Goal: Information Seeking & Learning: Learn about a topic

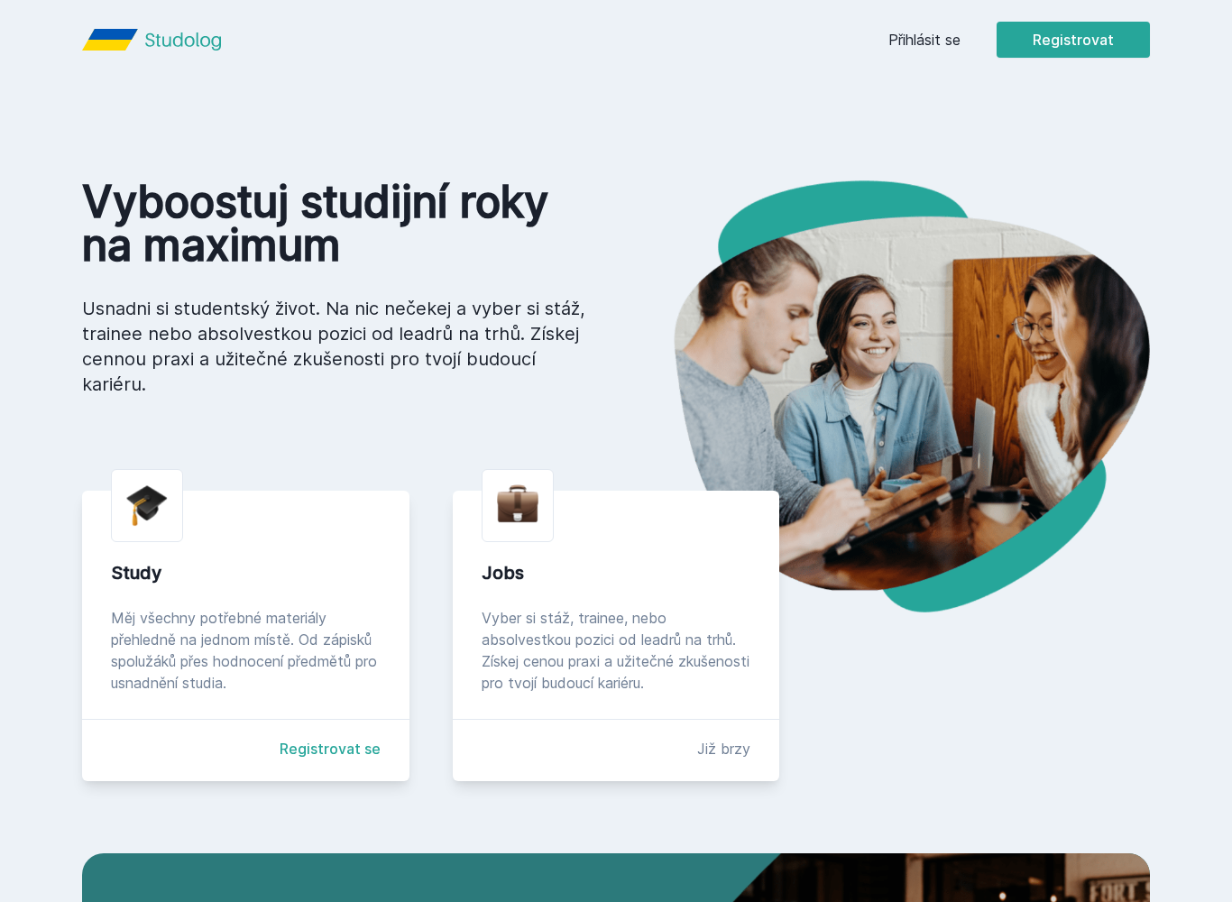
click at [926, 42] on link "Přihlásit se" at bounding box center [924, 40] width 72 height 22
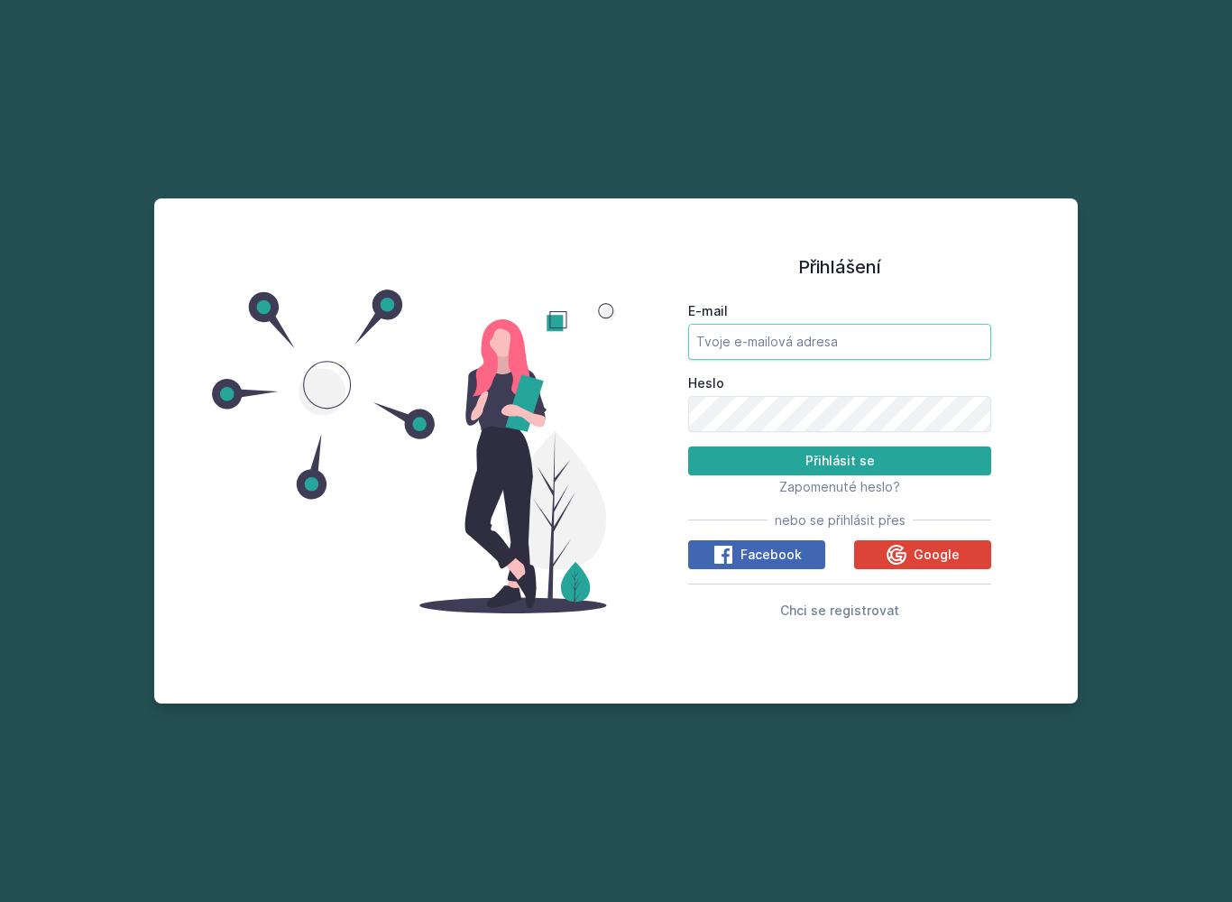
click at [850, 326] on input "E-mail" at bounding box center [839, 342] width 303 height 36
type input "[PERSON_NAME][EMAIL_ADDRESS][DOMAIN_NAME]"
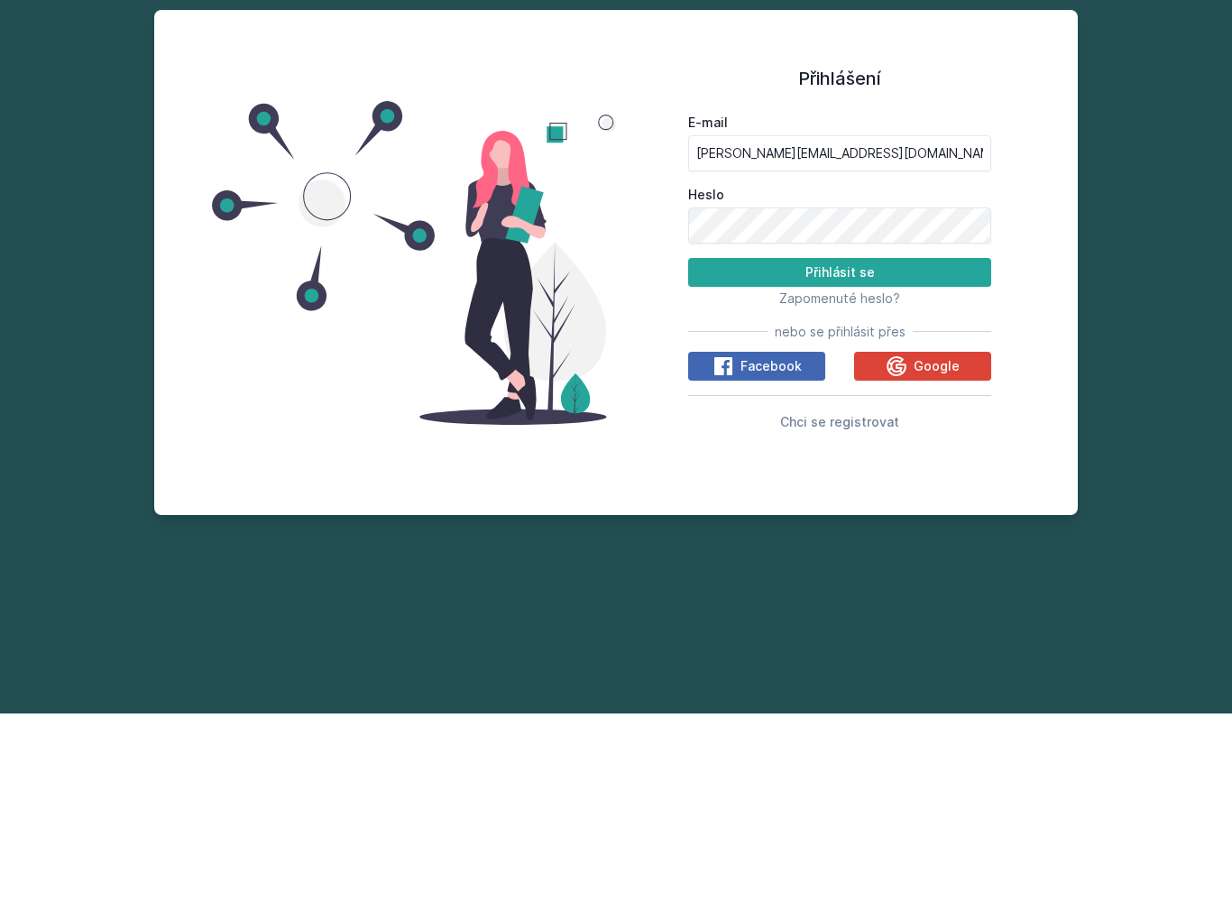
click at [887, 446] on button "Přihlásit se" at bounding box center [839, 460] width 303 height 29
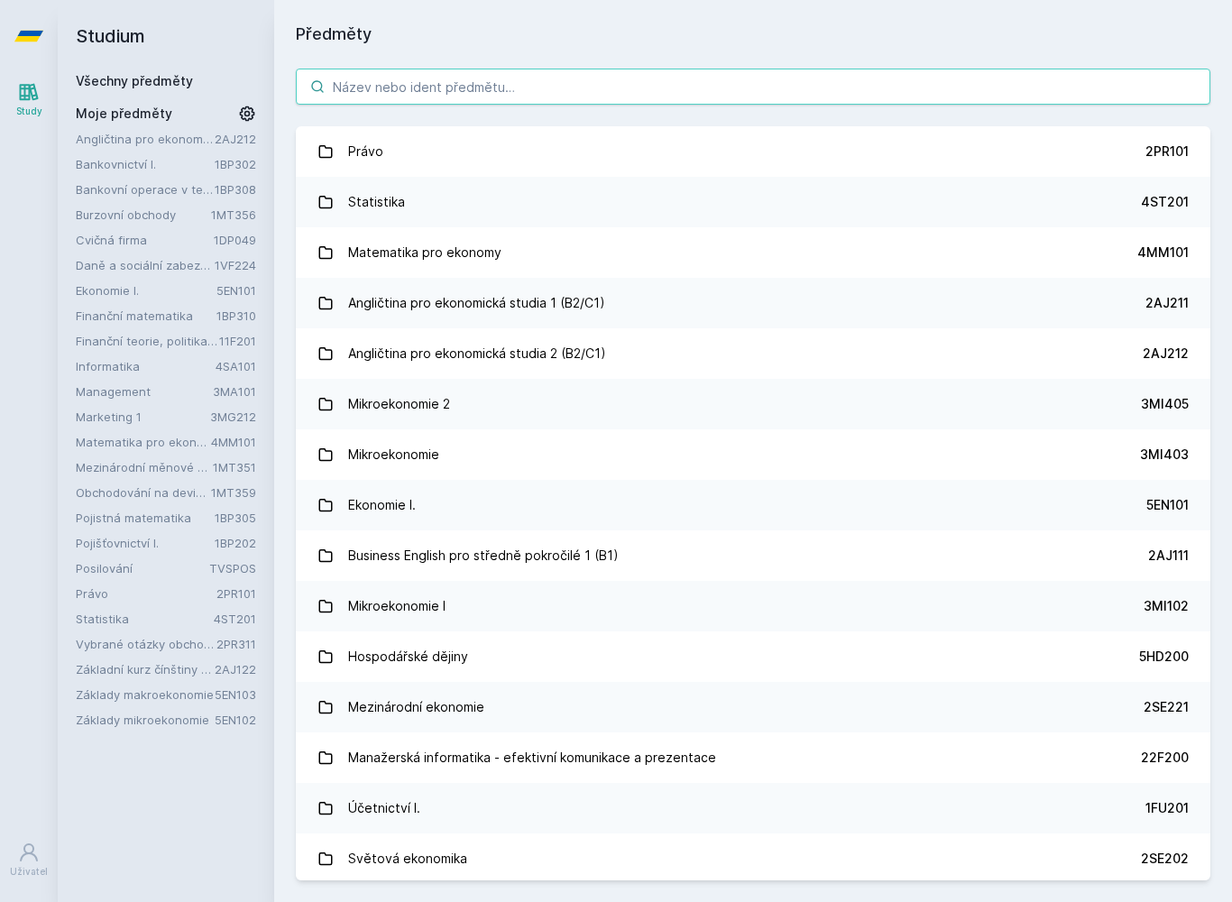
click at [883, 87] on input "search" at bounding box center [753, 87] width 914 height 36
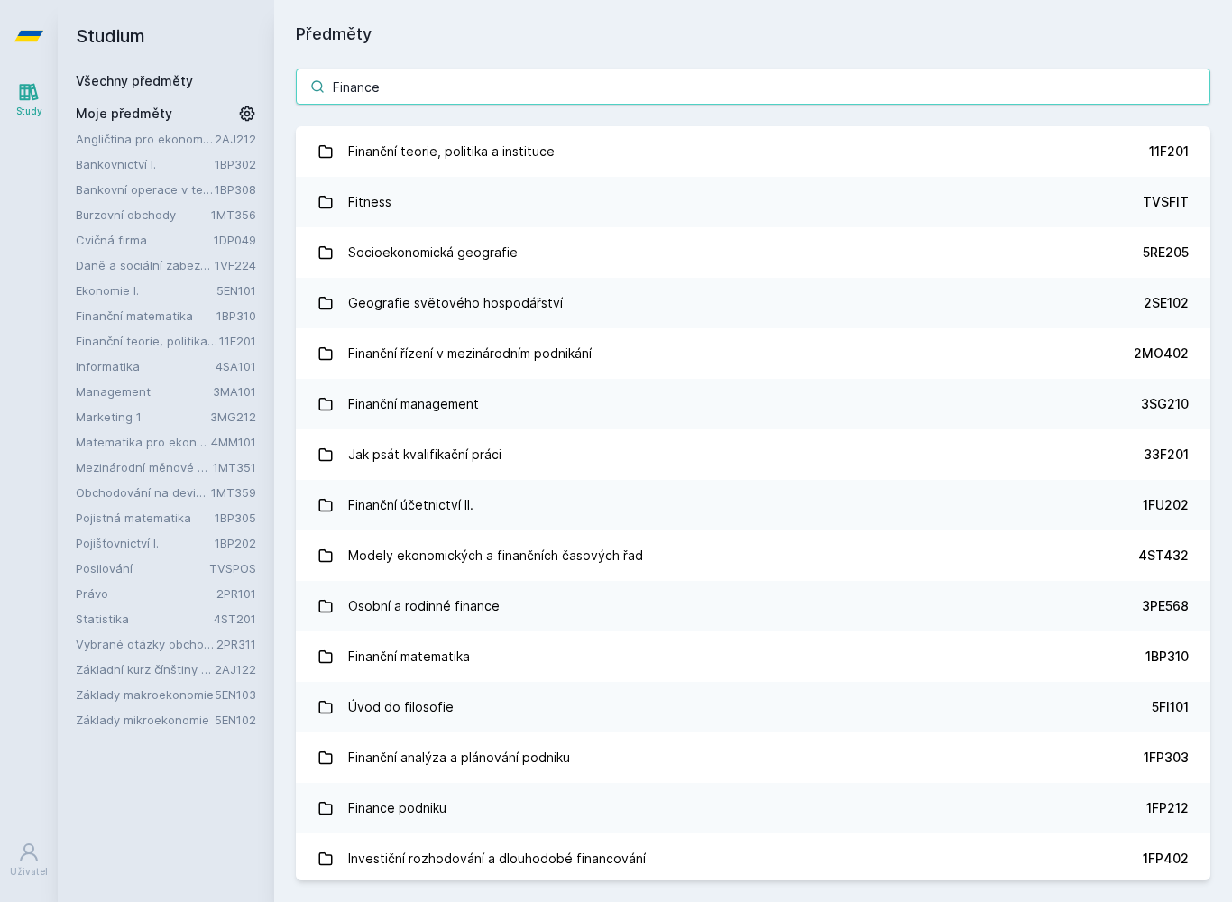
type input "Finance"
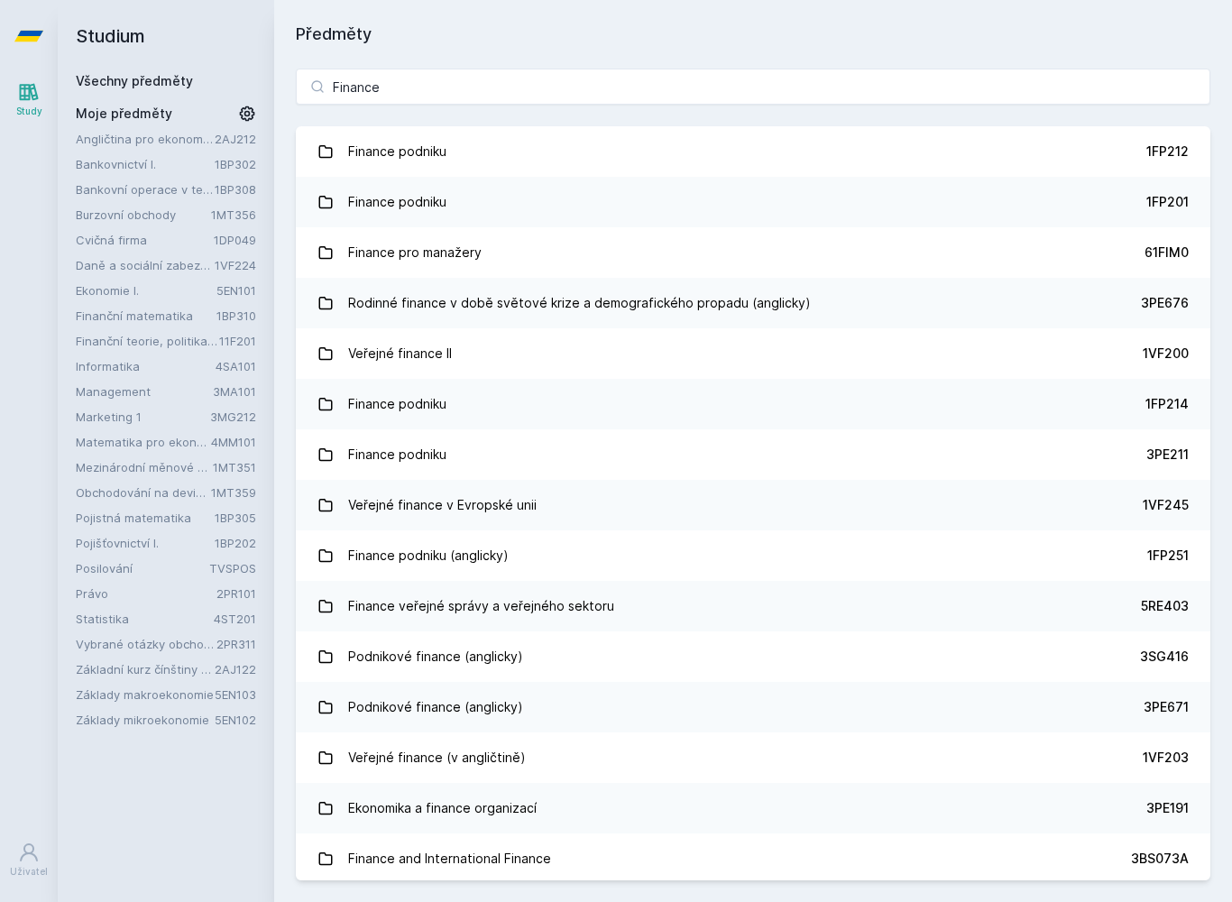
click at [1102, 156] on link "Finance podniku 1FP212" at bounding box center [753, 151] width 914 height 51
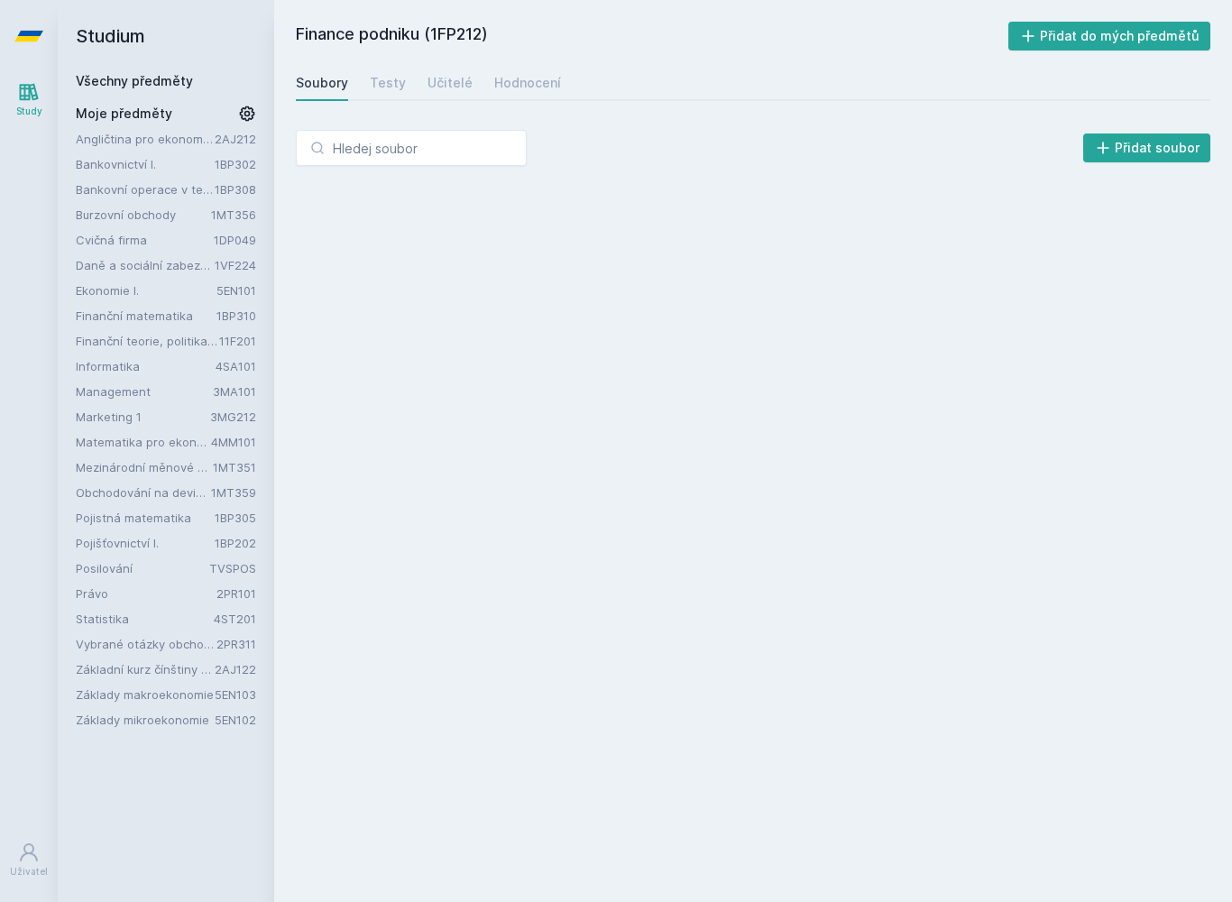
click at [433, 84] on div "Učitelé" at bounding box center [449, 83] width 45 height 18
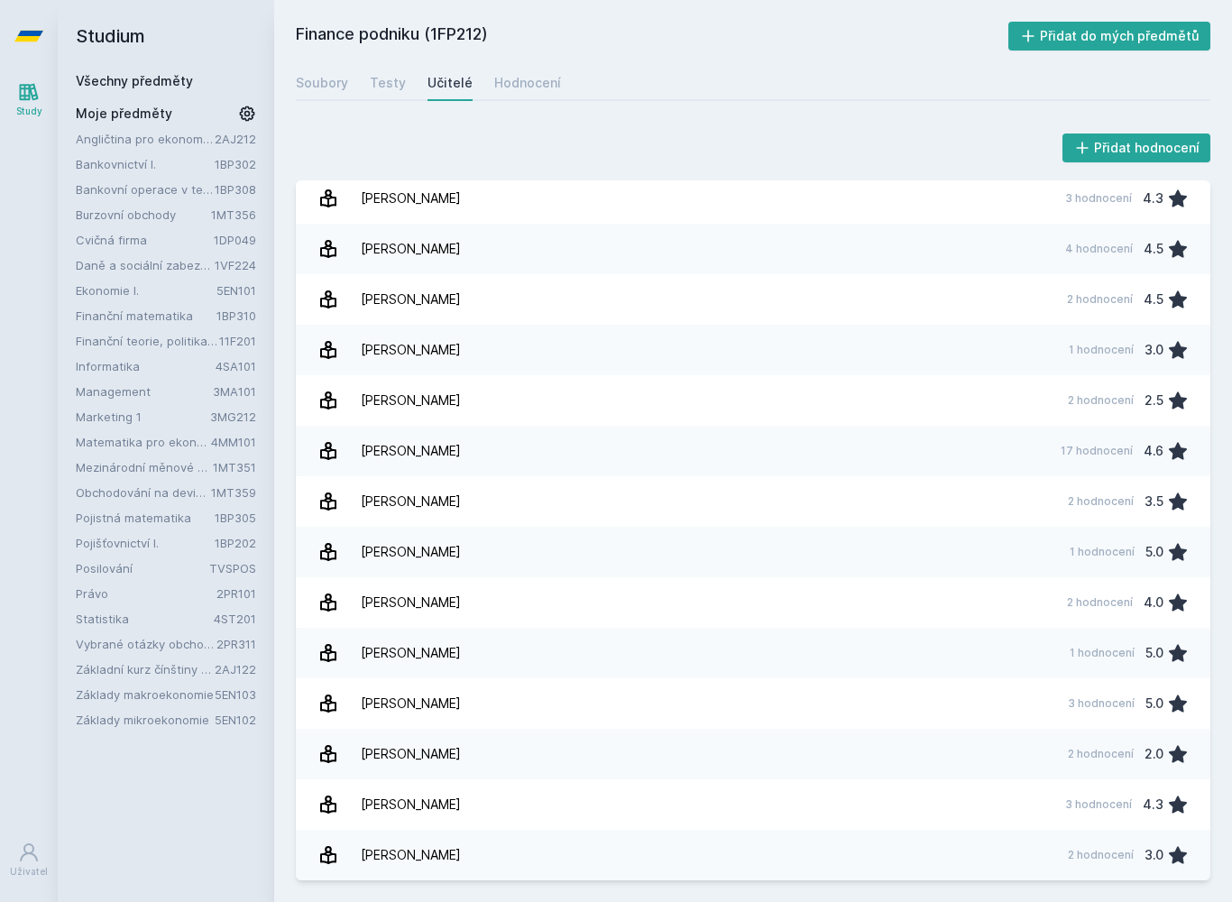
scroll to position [512, 0]
click at [87, 110] on span "Moje předměty" at bounding box center [124, 114] width 96 height 18
click at [11, 96] on link "Study" at bounding box center [29, 99] width 51 height 55
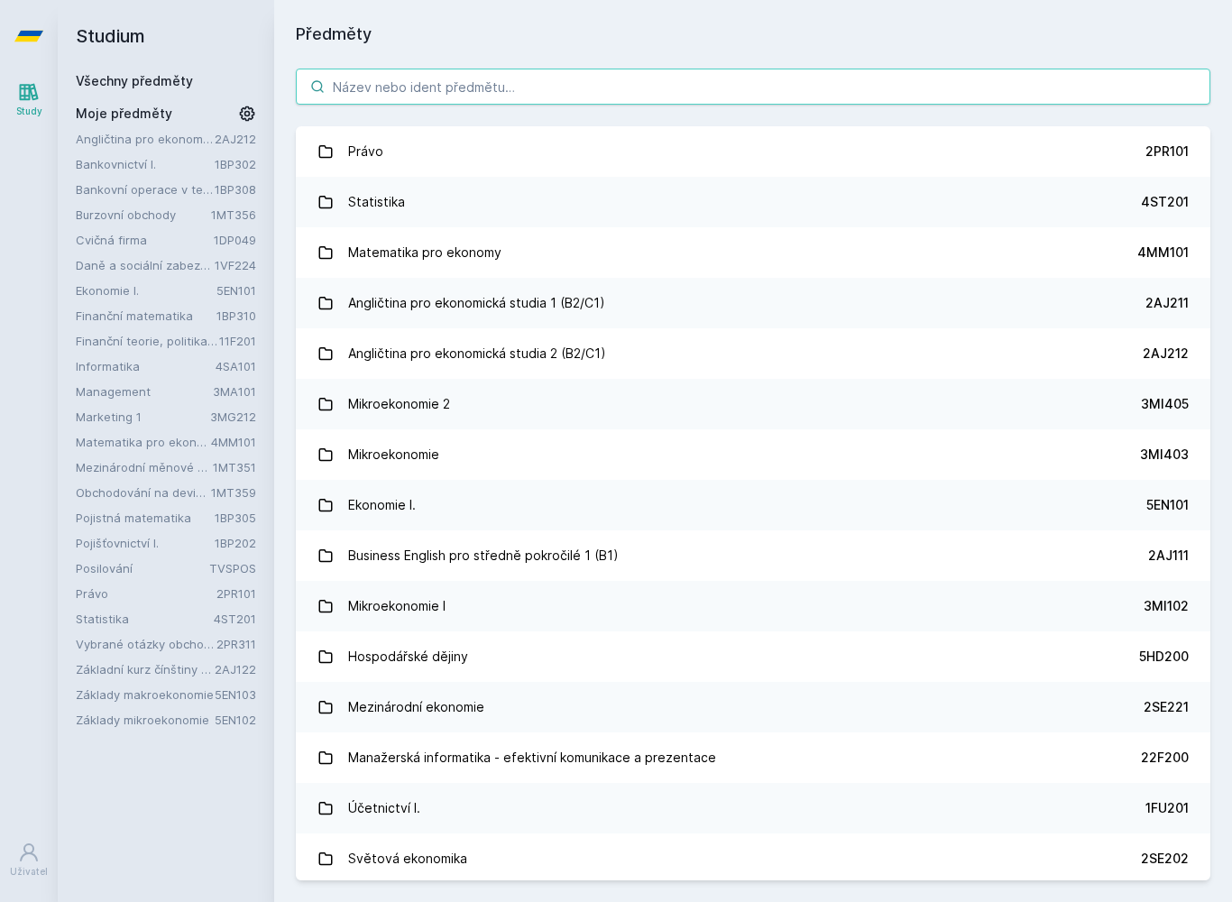
click at [396, 100] on input "search" at bounding box center [753, 87] width 914 height 36
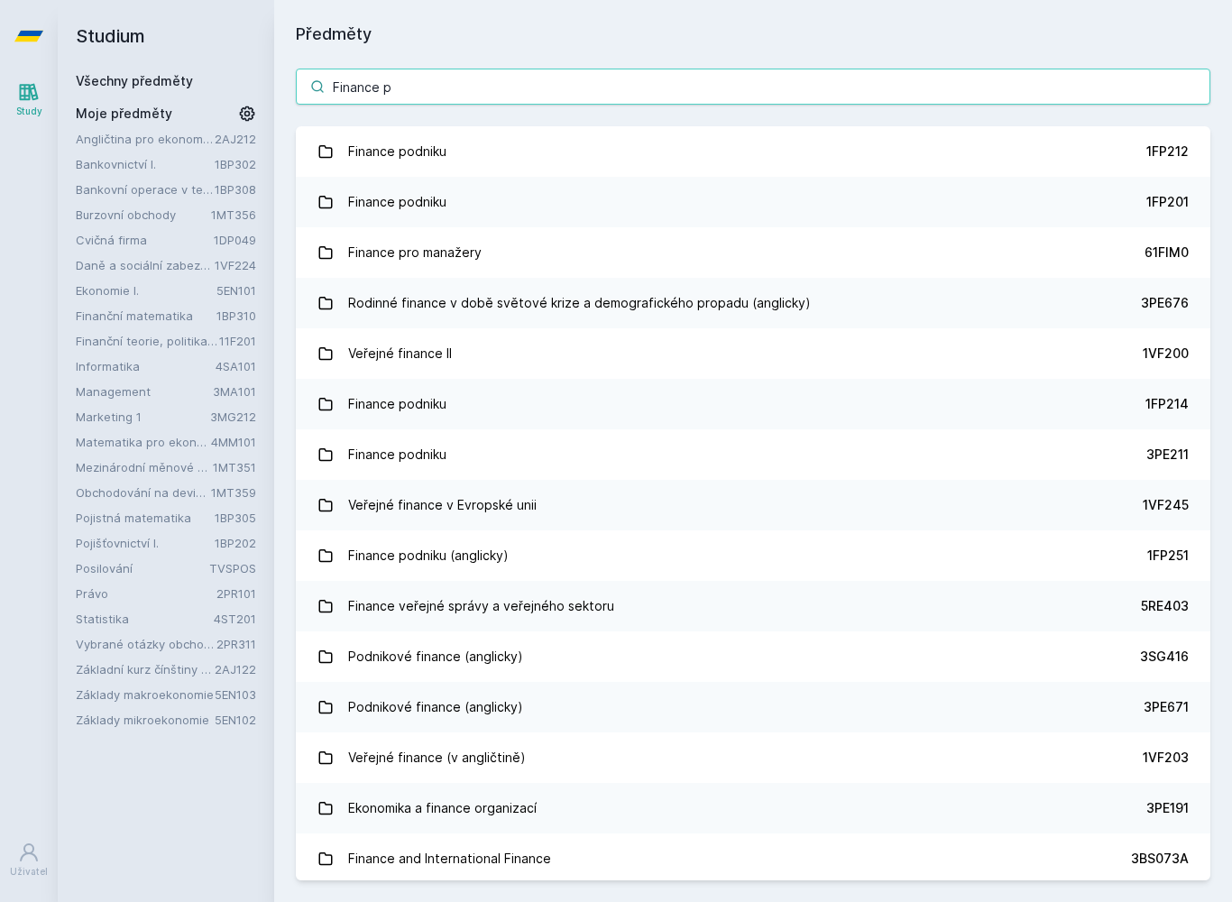
type input "Finance po"
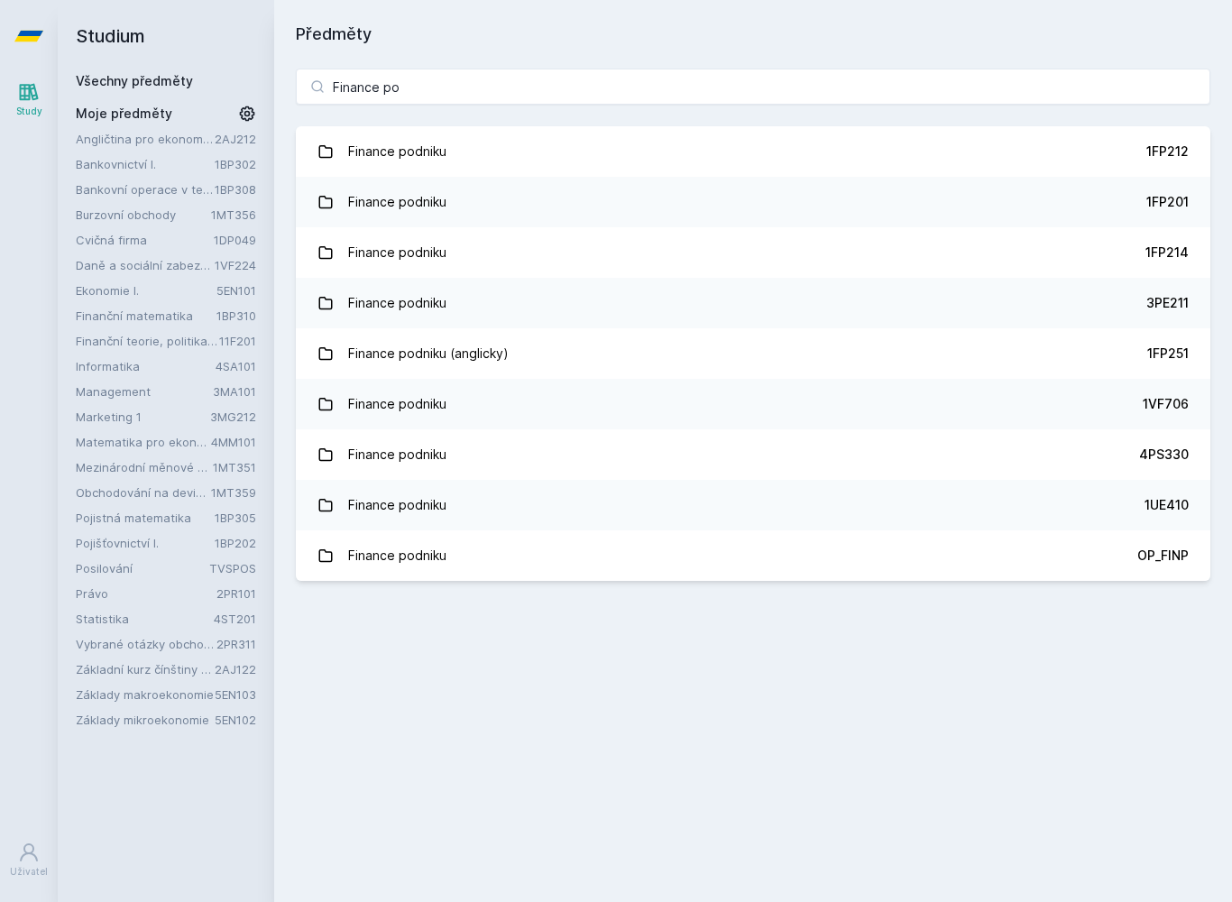
click at [1111, 253] on link "Finance podniku 1FP214" at bounding box center [753, 252] width 914 height 51
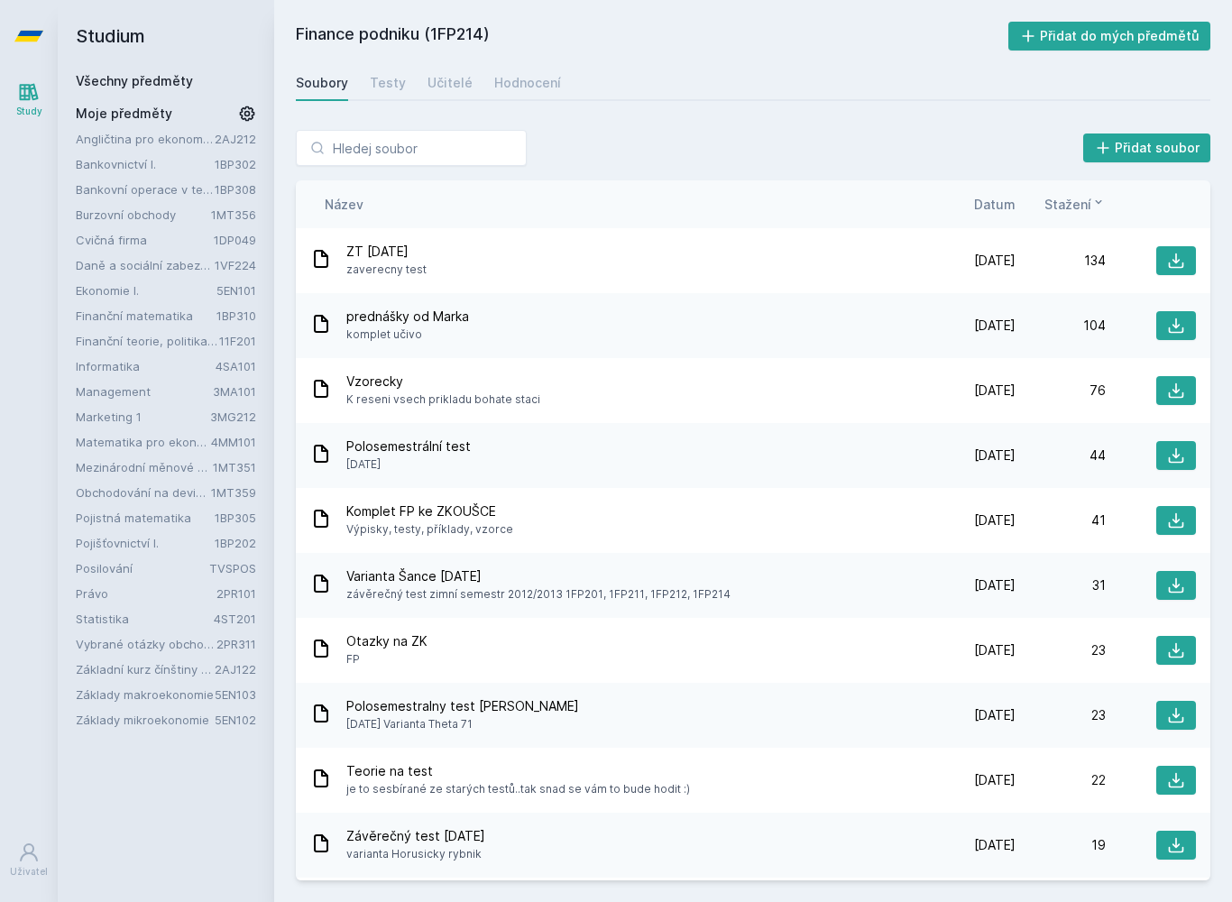
click at [446, 87] on div "Učitelé" at bounding box center [449, 83] width 45 height 18
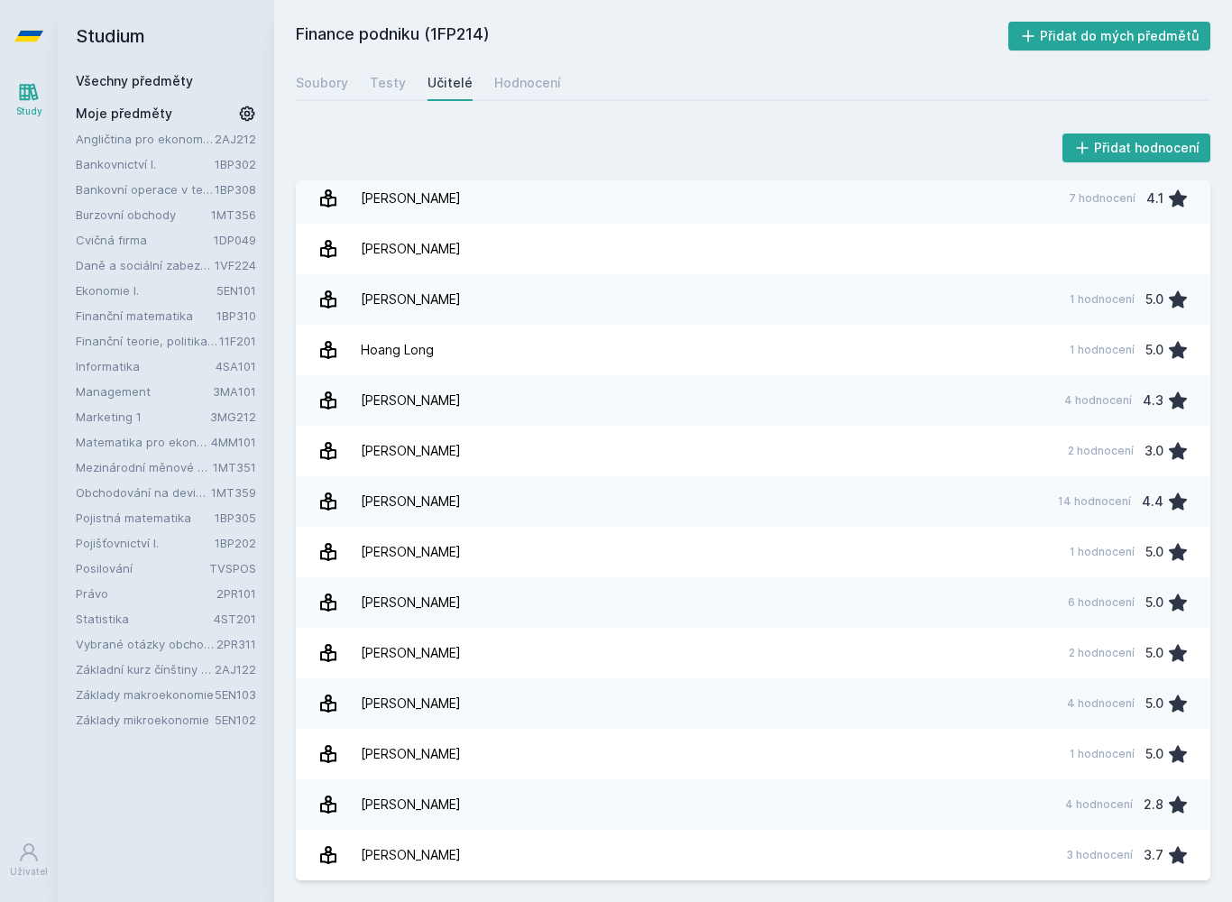
scroll to position [159, 0]
click at [492, 655] on link "[PERSON_NAME] 2 hodnocení 5.0" at bounding box center [753, 653] width 914 height 51
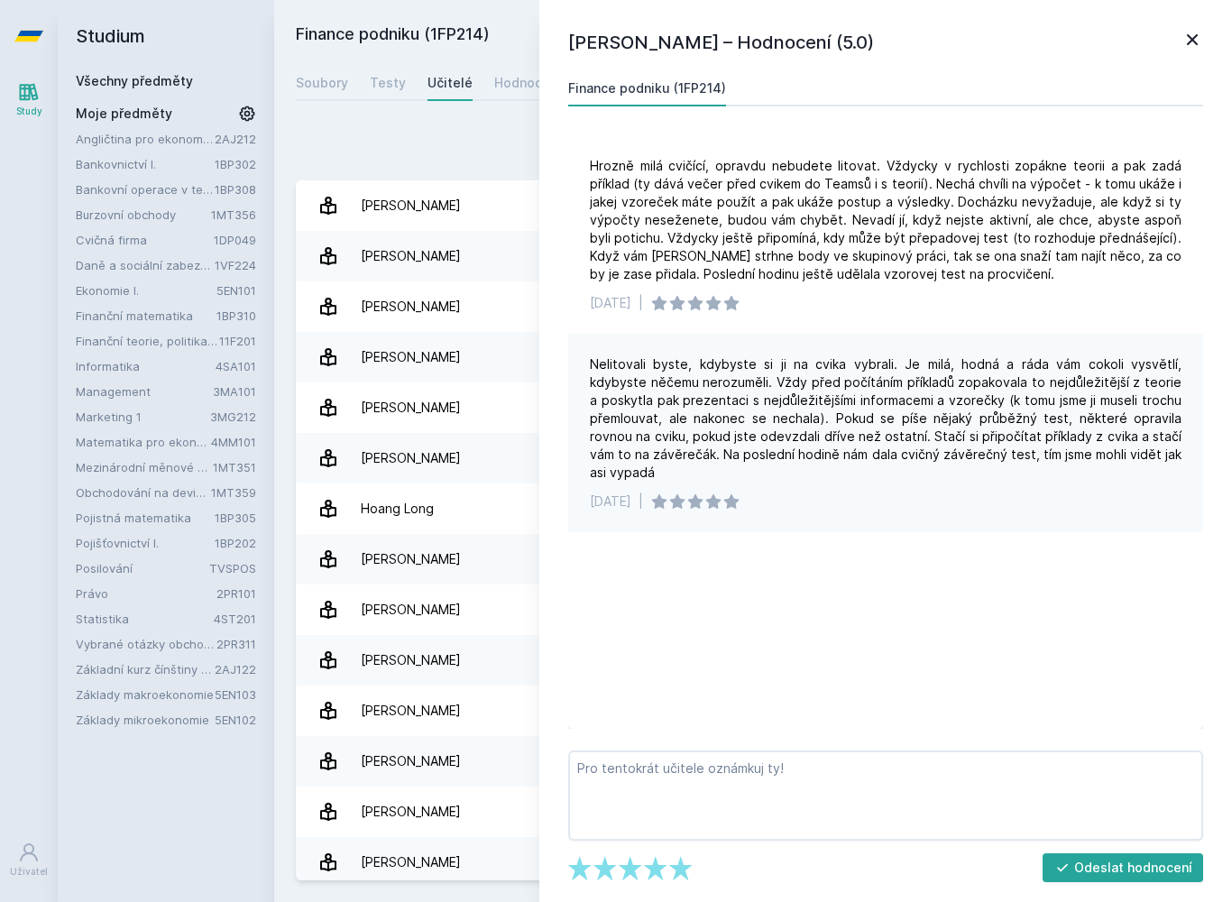
click at [361, 611] on div "[PERSON_NAME]" at bounding box center [411, 610] width 100 height 36
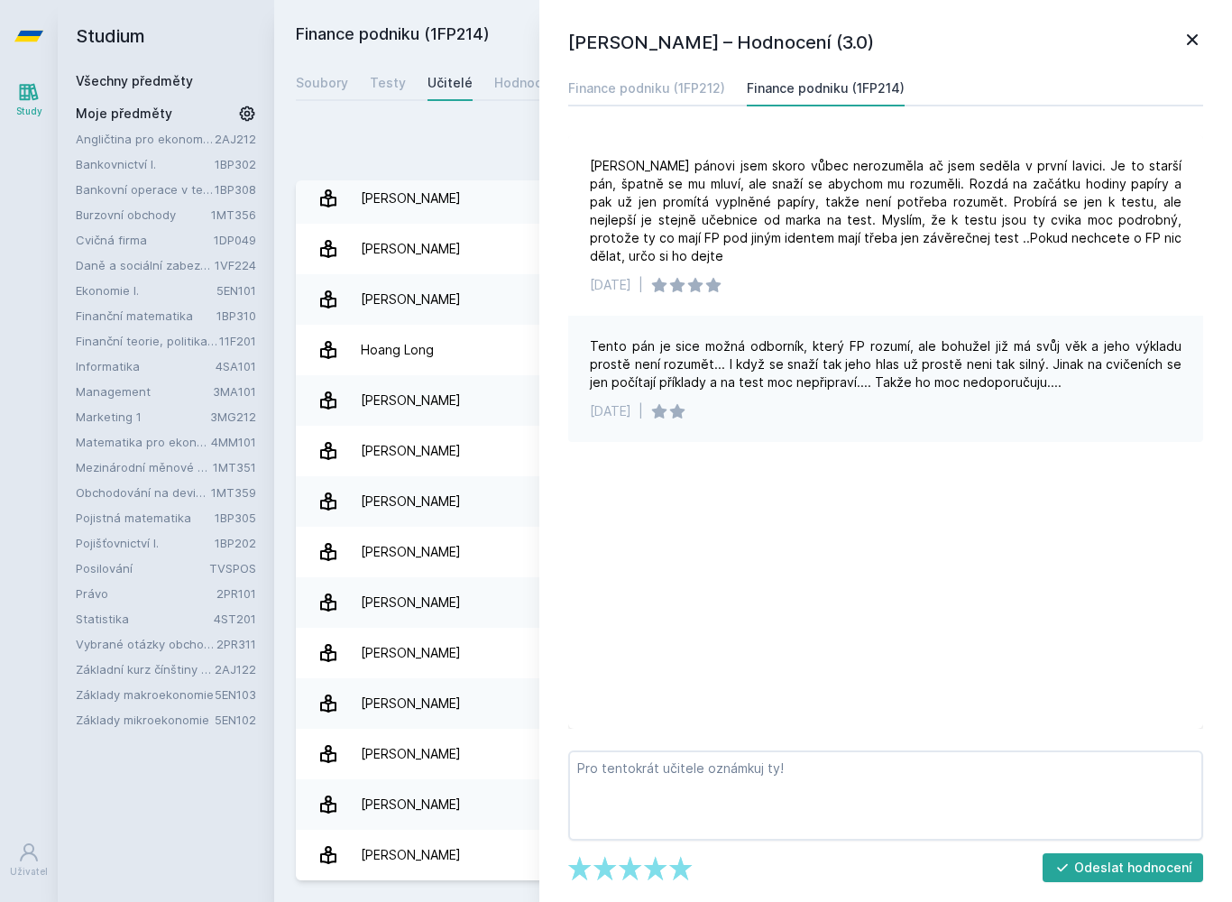
scroll to position [159, 0]
click at [404, 872] on div "[PERSON_NAME]" at bounding box center [411, 855] width 100 height 36
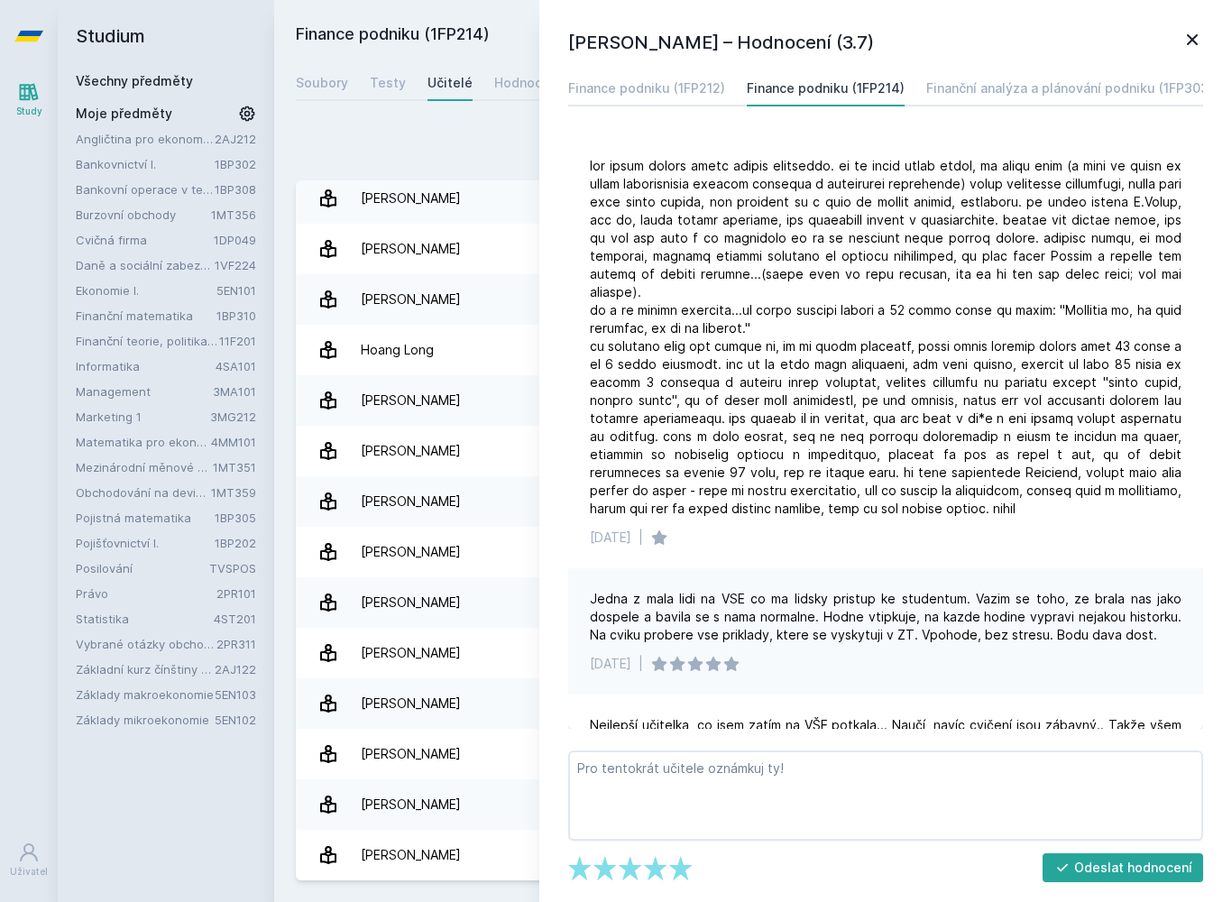
click at [331, 167] on div "Přidat hodnocení [PERSON_NAME] – Hodnocení (3.7) Finance podniku (1FP212) Finan…" at bounding box center [753, 505] width 914 height 750
click at [1173, 45] on h1 "[PERSON_NAME] – Hodnocení (3.7)" at bounding box center [874, 42] width 613 height 27
click at [1181, 46] on icon at bounding box center [1192, 40] width 22 height 22
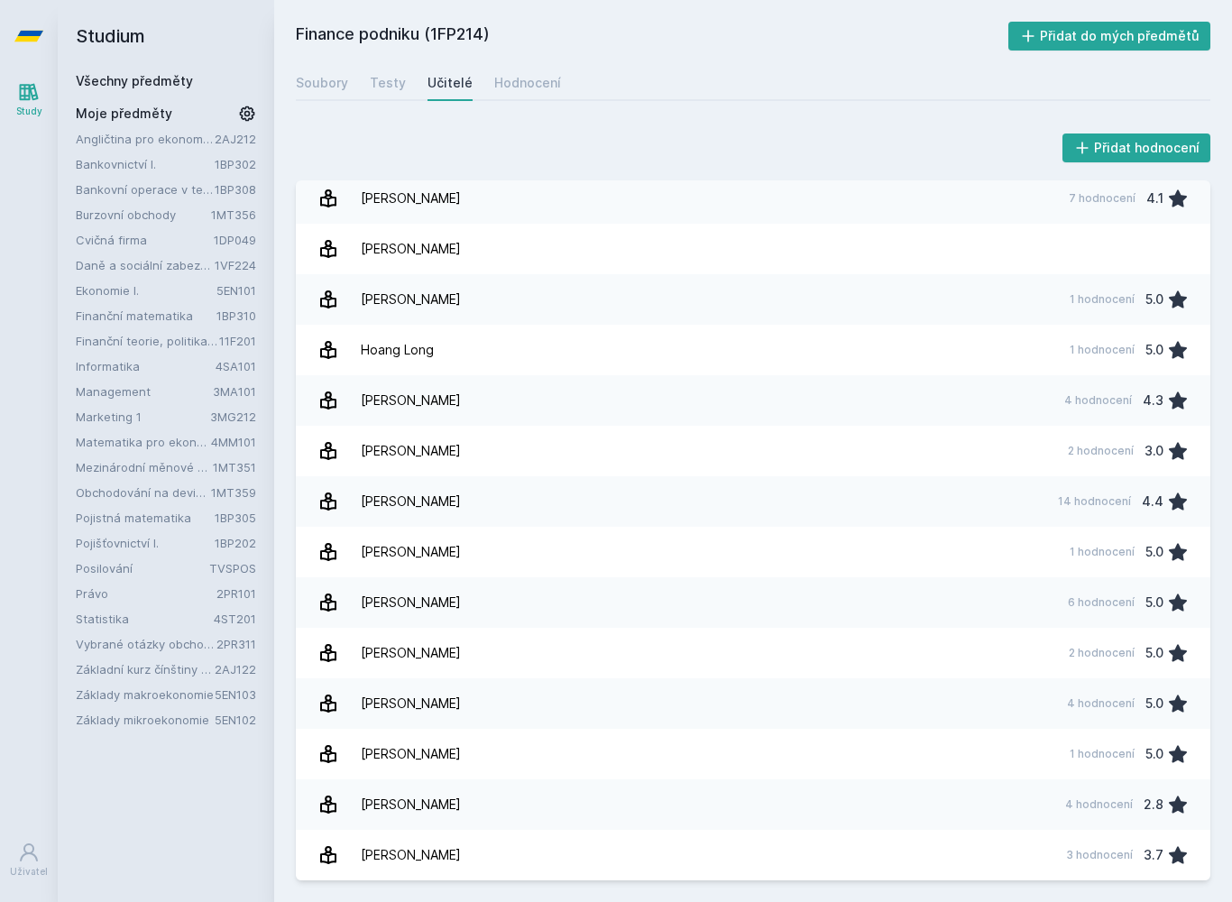
click at [1191, 32] on button "Přidat do mých předmětů" at bounding box center [1109, 36] width 203 height 29
click at [25, 93] on icon at bounding box center [29, 92] width 19 height 17
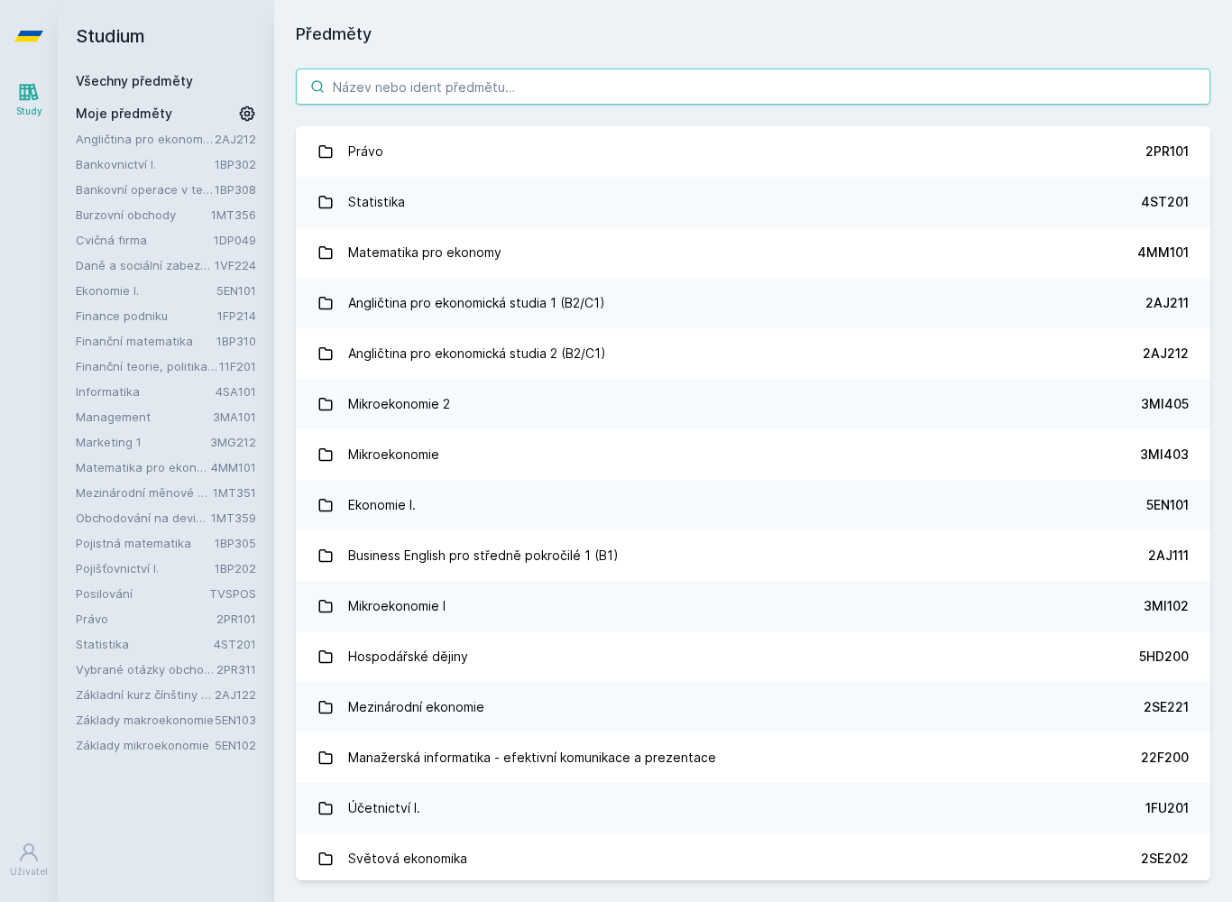
click at [978, 103] on input "search" at bounding box center [753, 87] width 914 height 36
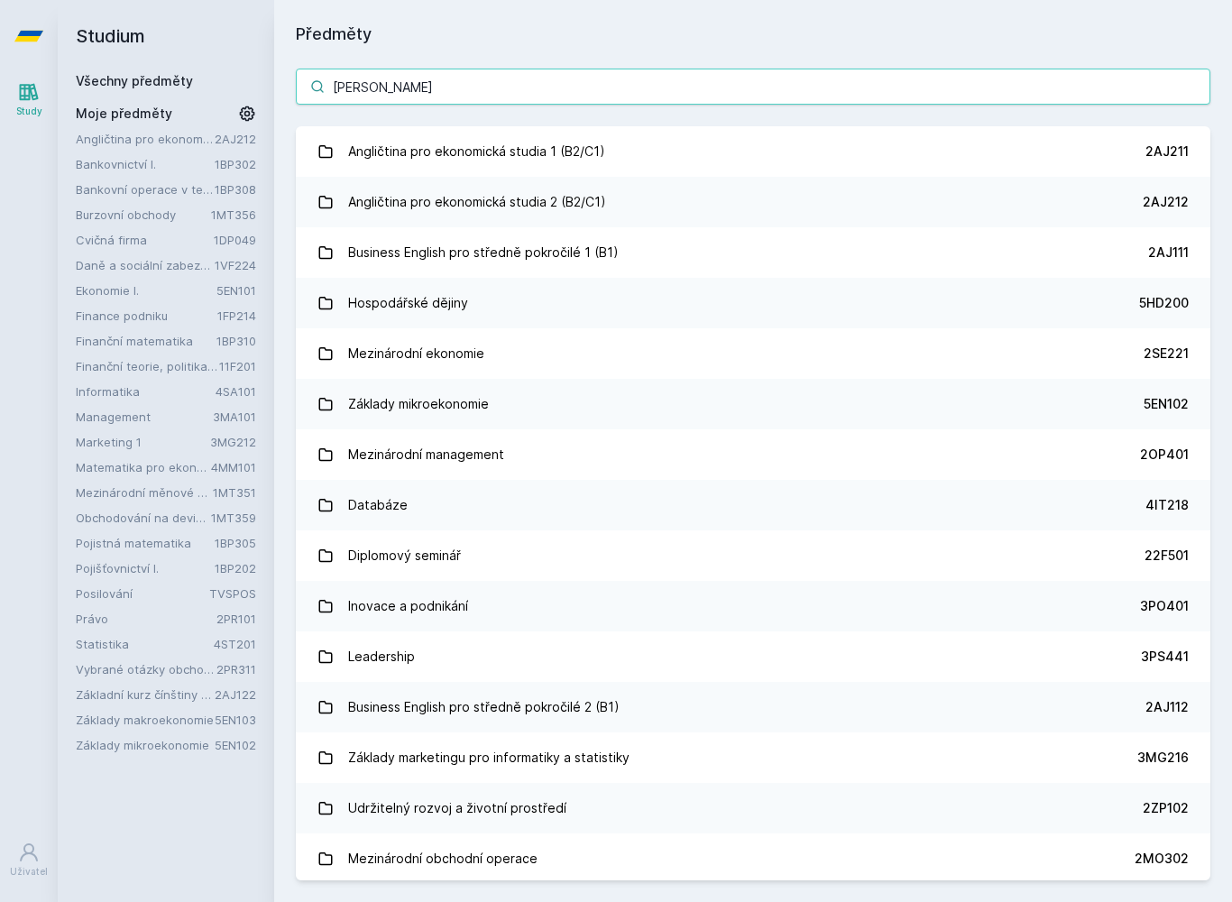
type input "Daně"
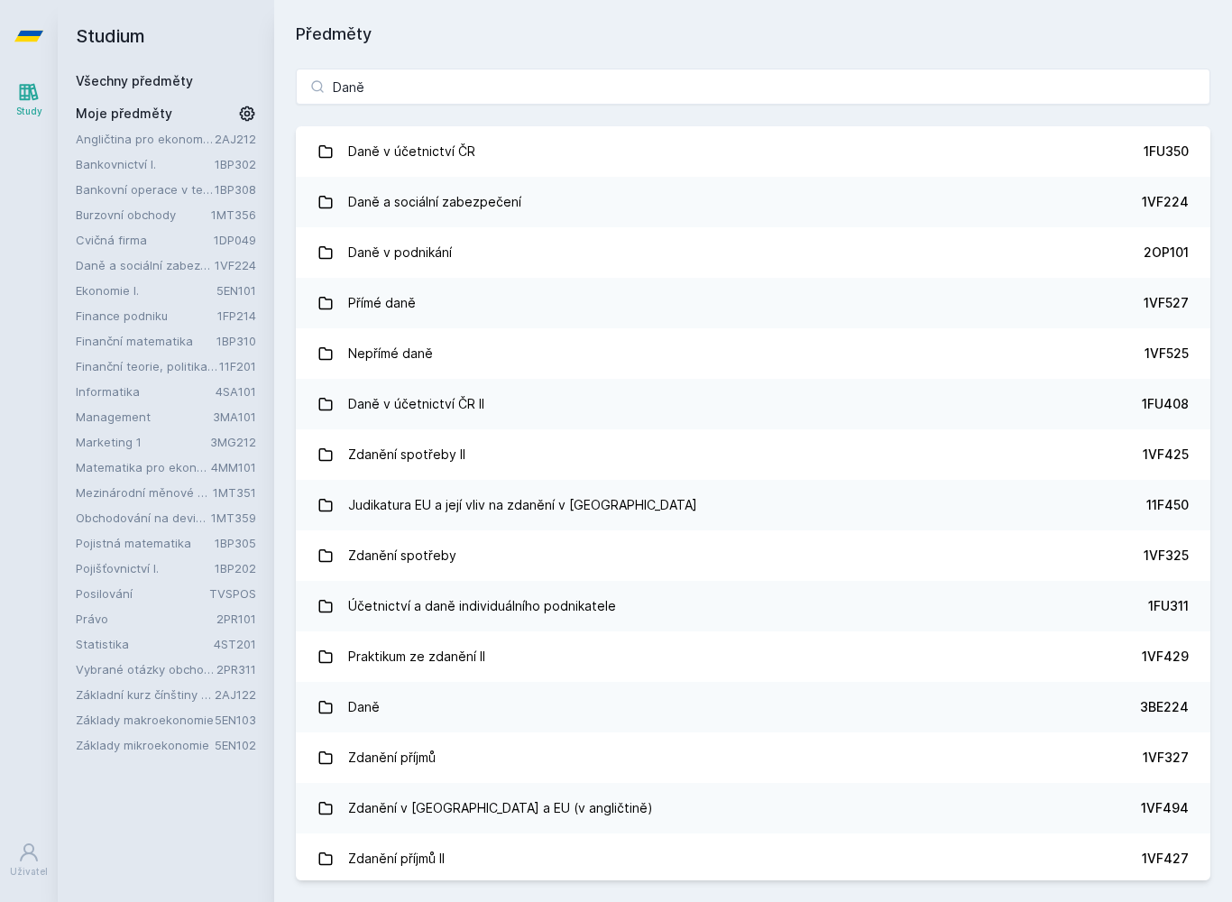
click at [1073, 207] on link "Daně a sociální zabezpečení 1VF224" at bounding box center [753, 202] width 914 height 51
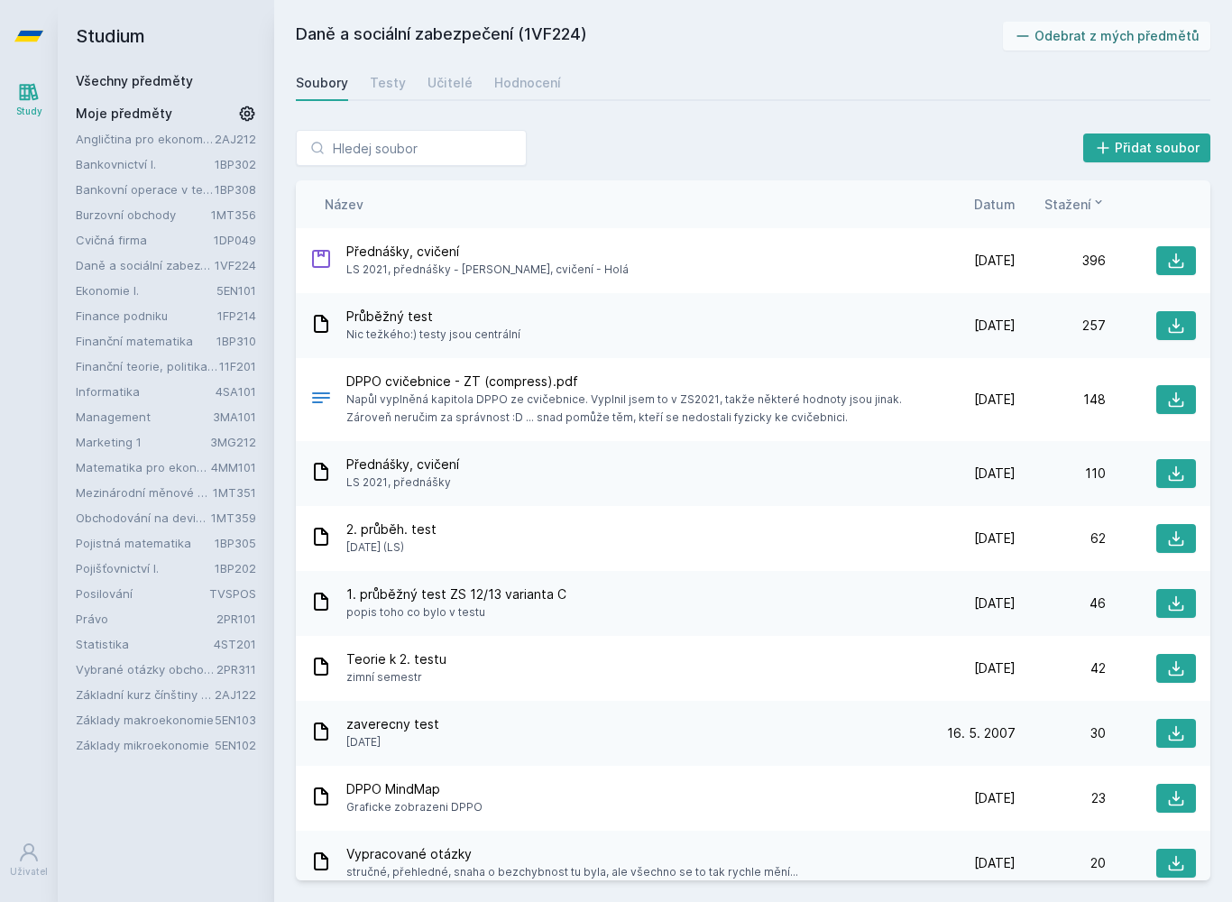
click at [446, 74] on div "Učitelé" at bounding box center [449, 83] width 45 height 18
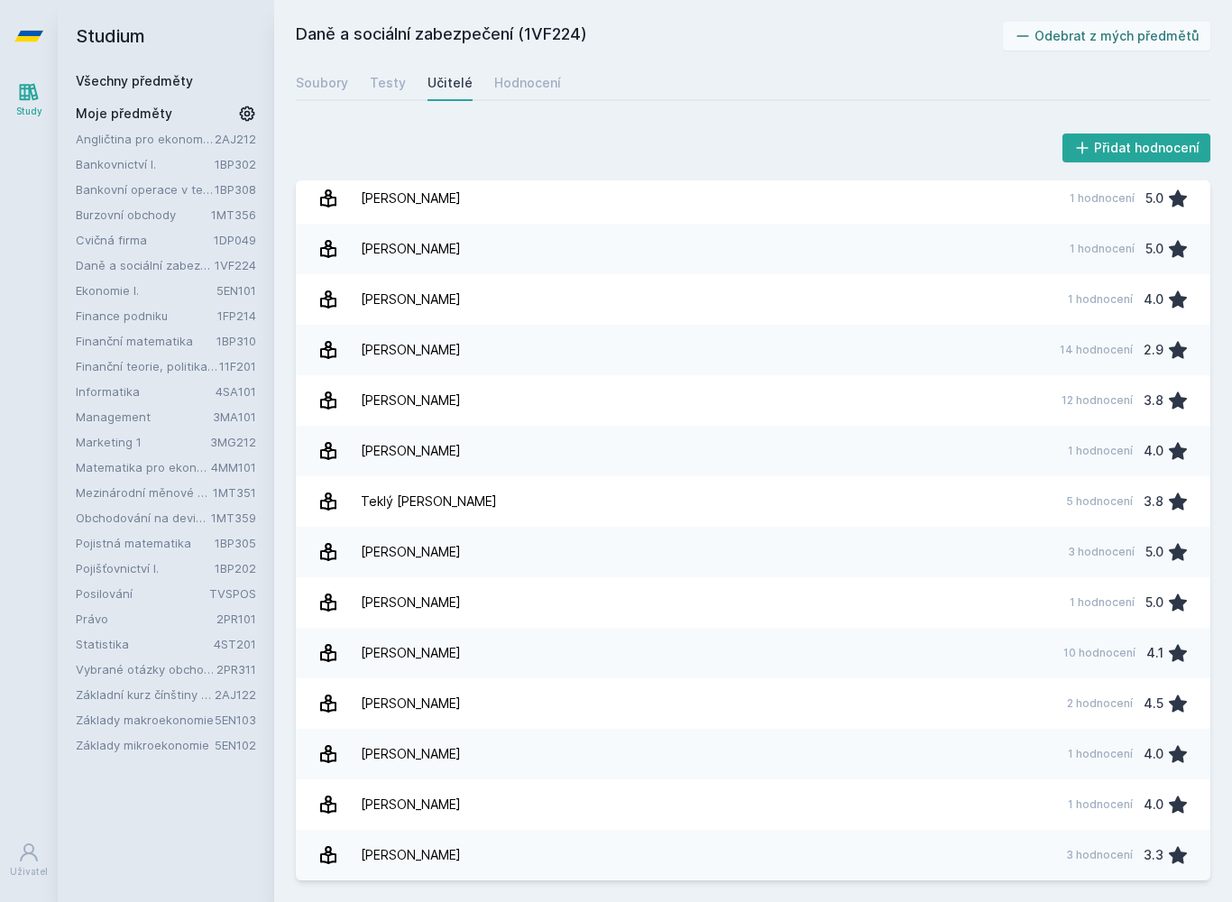
scroll to position [815, 0]
click at [384, 638] on div "[PERSON_NAME]" at bounding box center [411, 653] width 100 height 36
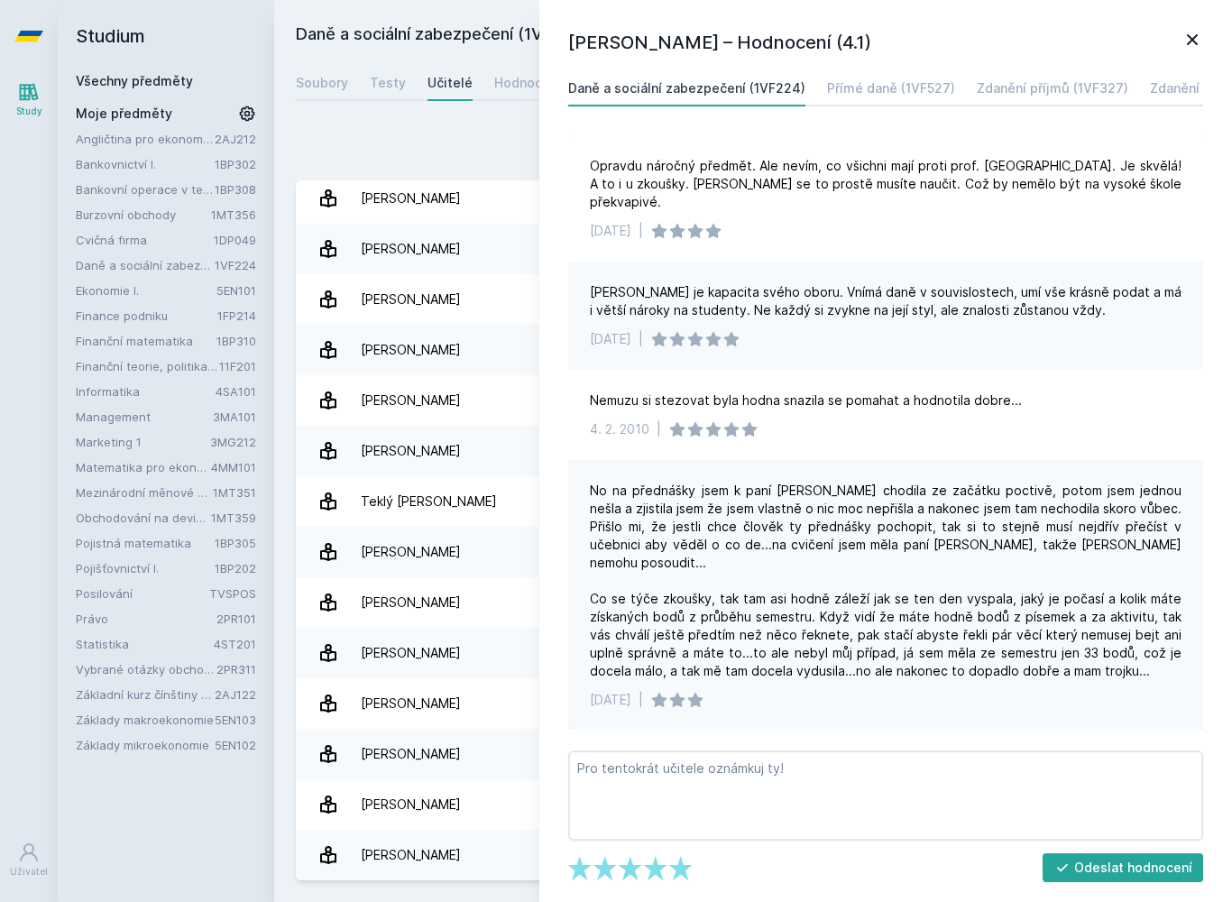
click at [335, 576] on link "[PERSON_NAME] 3 hodnocení 5.0" at bounding box center [753, 552] width 914 height 51
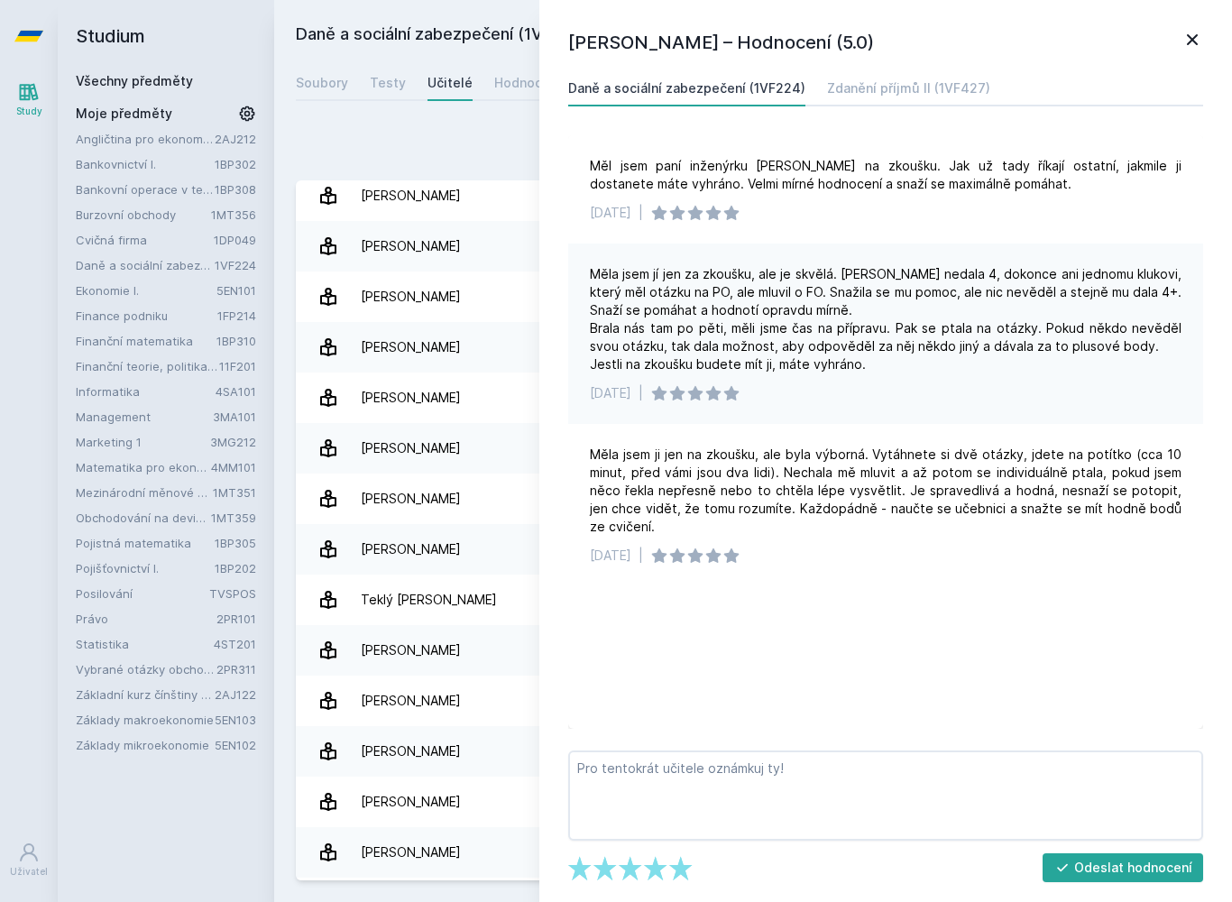
scroll to position [713, 0]
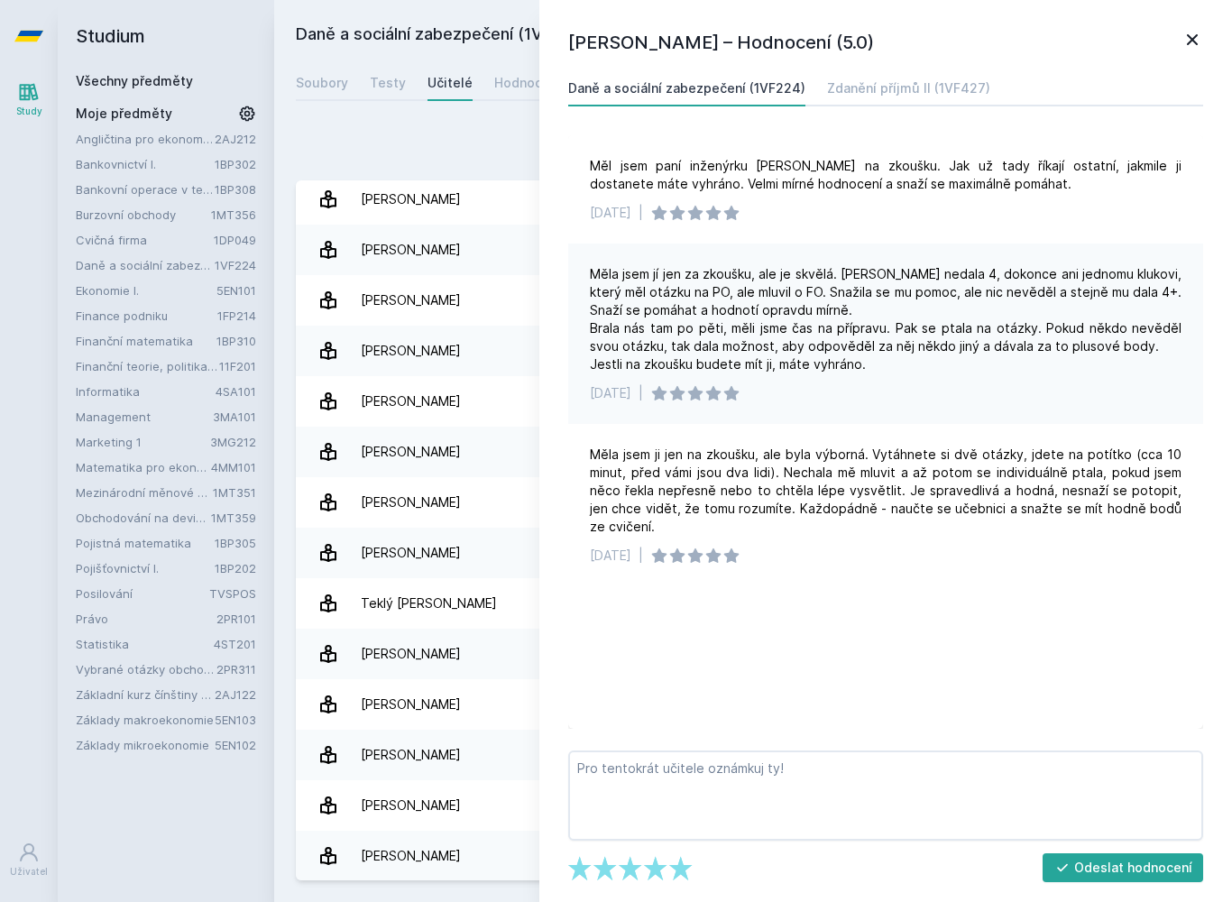
click at [367, 455] on div "[PERSON_NAME]" at bounding box center [411, 452] width 100 height 36
